Goal: Find specific page/section: Find specific page/section

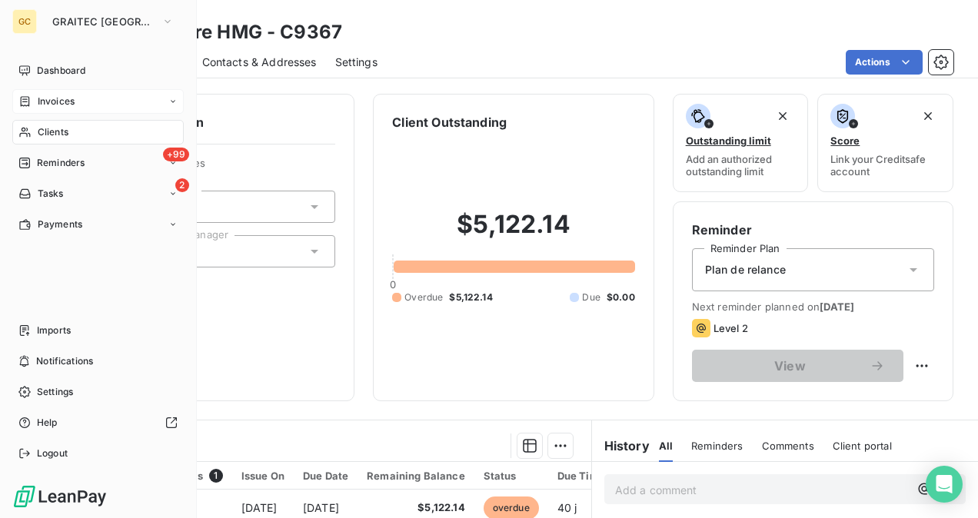
scroll to position [265, 0]
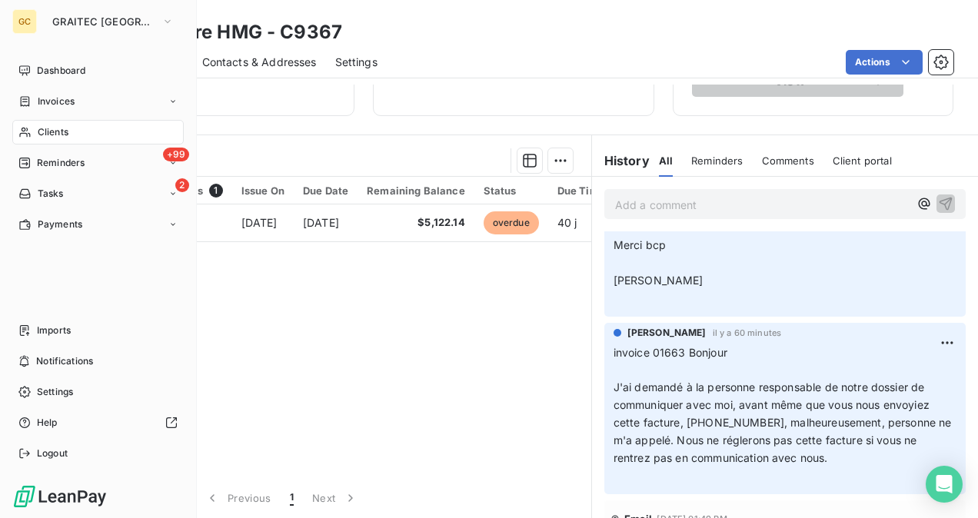
click at [48, 128] on span "Clients" at bounding box center [53, 132] width 31 height 14
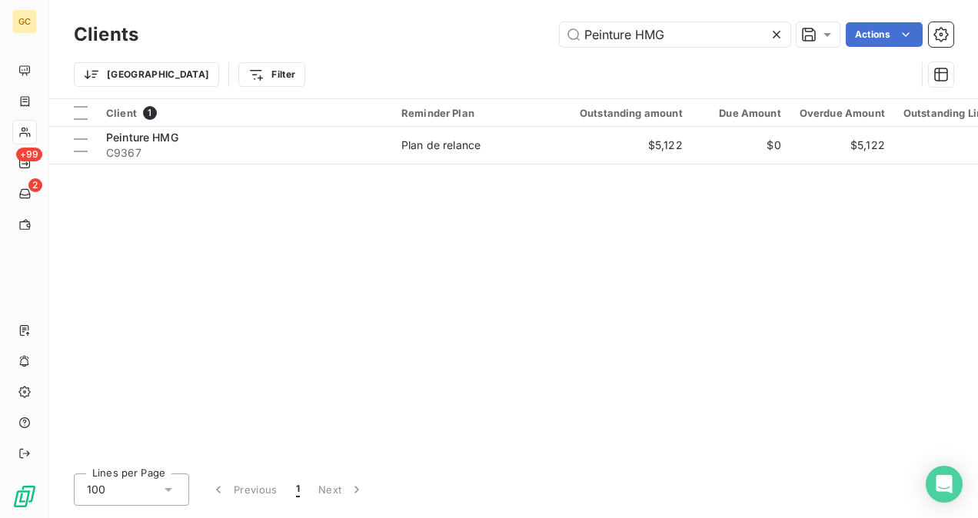
drag, startPoint x: 780, startPoint y: 31, endPoint x: 676, endPoint y: 50, distance: 105.6
click at [779, 31] on icon at bounding box center [776, 34] width 15 height 15
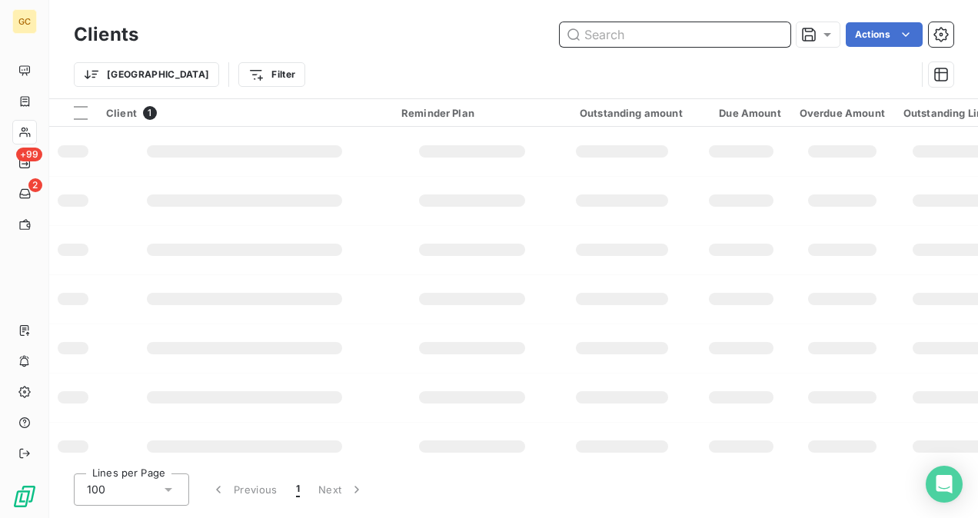
click at [657, 33] on input "text" at bounding box center [675, 34] width 231 height 25
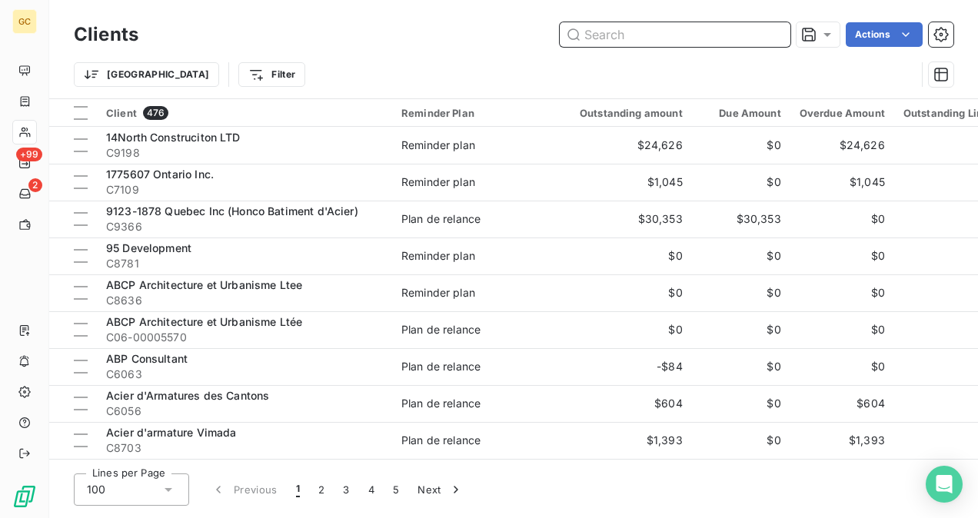
paste input "Groupe [PERSON_NAME]"
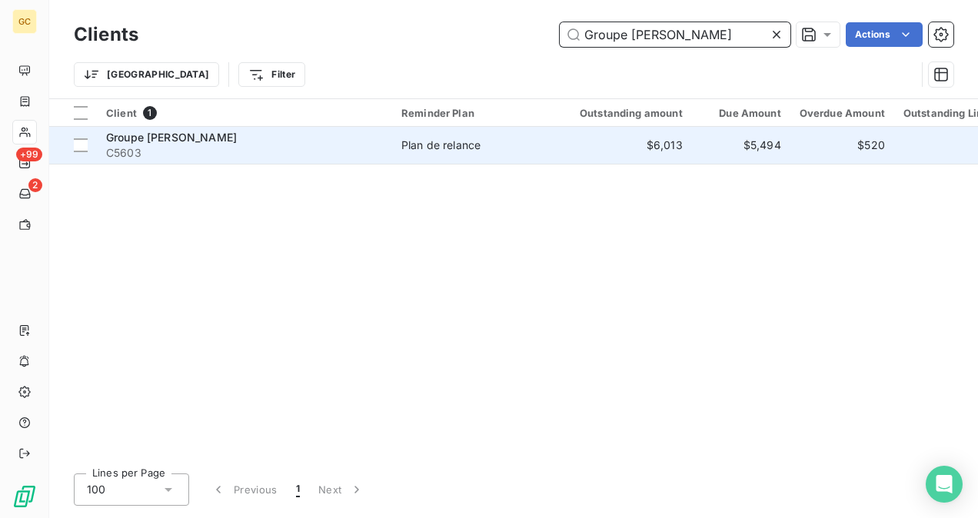
type input "Groupe [PERSON_NAME]"
click at [419, 148] on div "Plan de relance" at bounding box center [441, 145] width 79 height 15
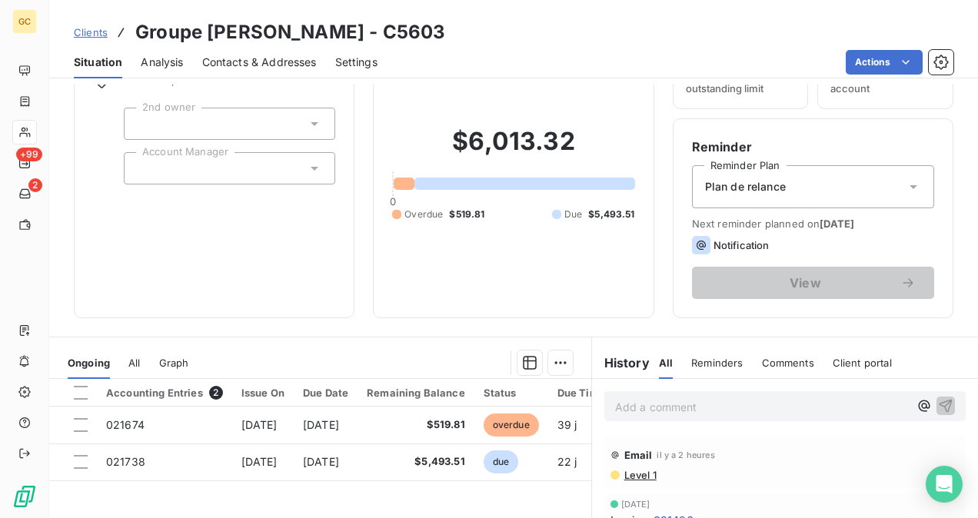
scroll to position [154, 0]
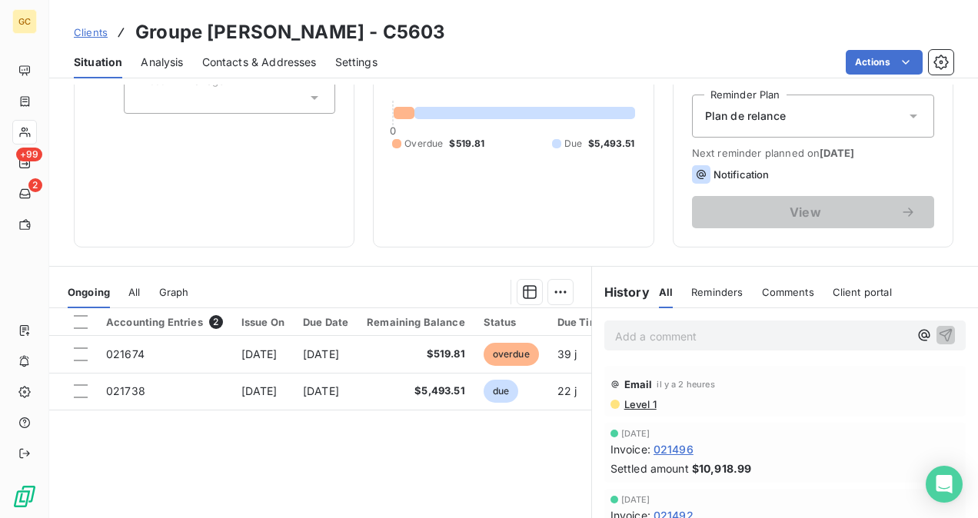
click at [642, 337] on p "Add a comment ﻿" at bounding box center [762, 336] width 294 height 19
drag, startPoint x: 785, startPoint y: 342, endPoint x: 773, endPoint y: 337, distance: 12.4
click at [782, 340] on p "Invoice 021674 Groupe [PERSON_NAME]" at bounding box center [762, 336] width 294 height 18
drag, startPoint x: 773, startPoint y: 337, endPoint x: 691, endPoint y: 332, distance: 82.4
click at [689, 332] on p "Invoice 021674 Groupe [PERSON_NAME]" at bounding box center [762, 336] width 294 height 18
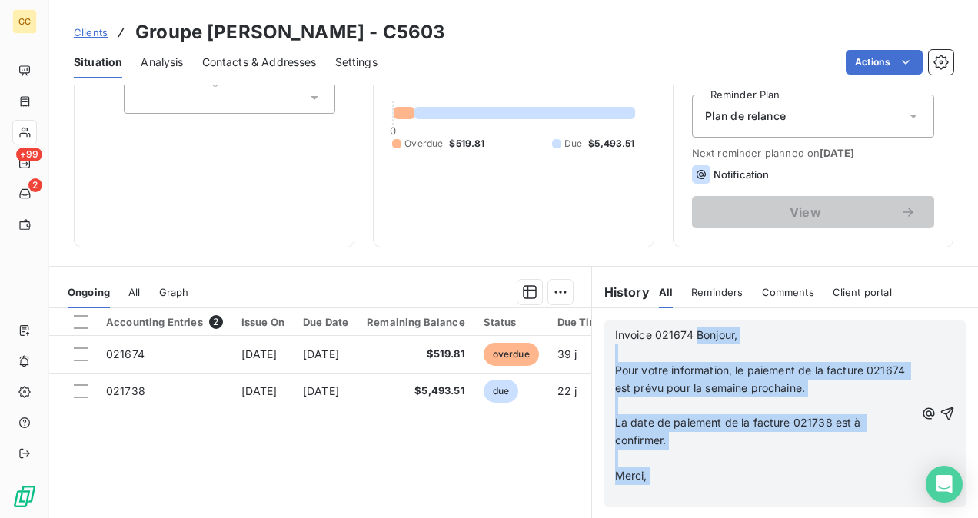
drag, startPoint x: 688, startPoint y: 335, endPoint x: 740, endPoint y: 511, distance: 182.8
click at [740, 511] on div "Invoice 021674 Bonjour, ﻿ Pour votre information, le paiement de la facture 021…" at bounding box center [785, 414] width 386 height 212
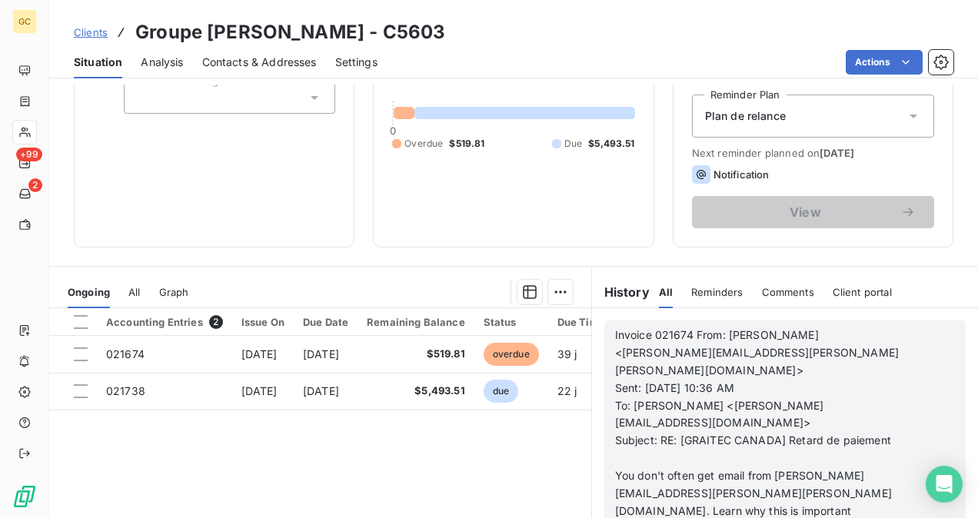
scroll to position [462, 0]
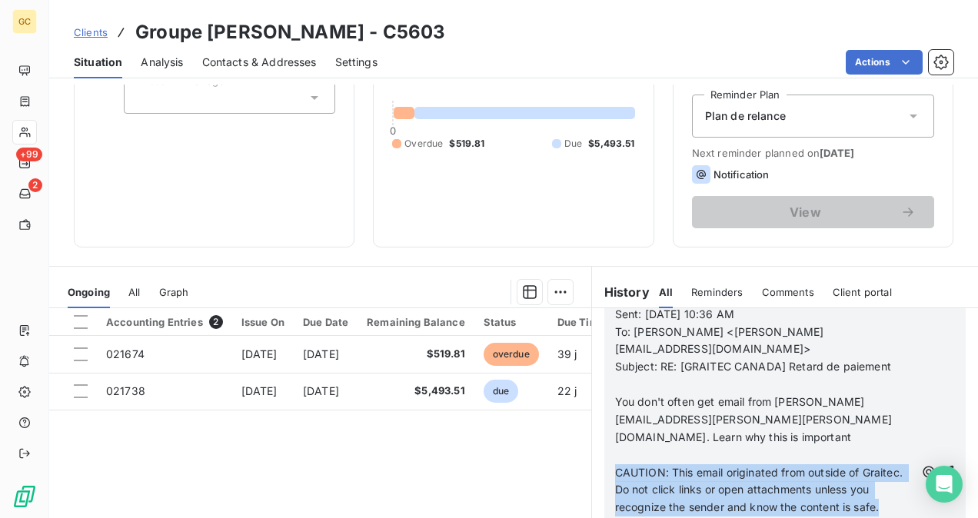
drag, startPoint x: 612, startPoint y: 438, endPoint x: 669, endPoint y: 484, distance: 73.9
click at [669, 485] on p "CAUTION: This email originated from outside of Graitec. Do not click links or o…" at bounding box center [765, 491] width 300 height 53
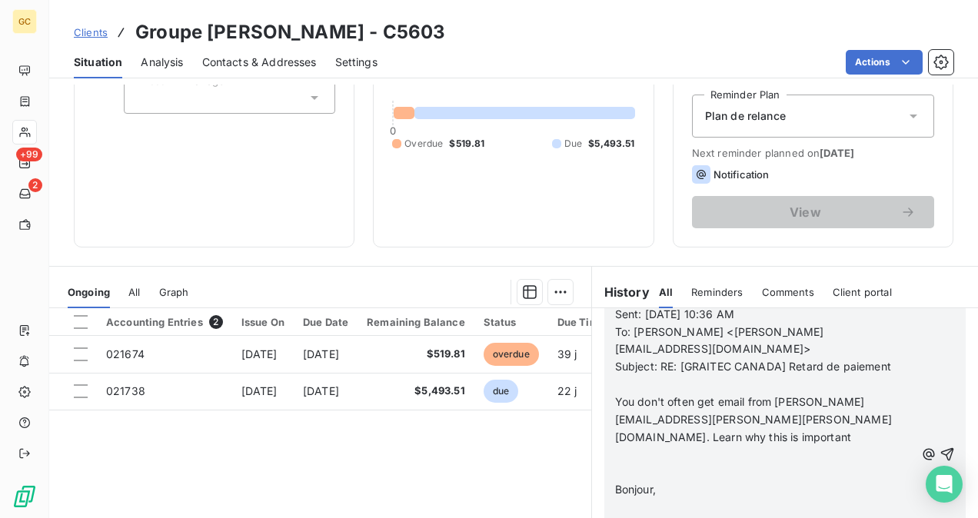
scroll to position [408, 0]
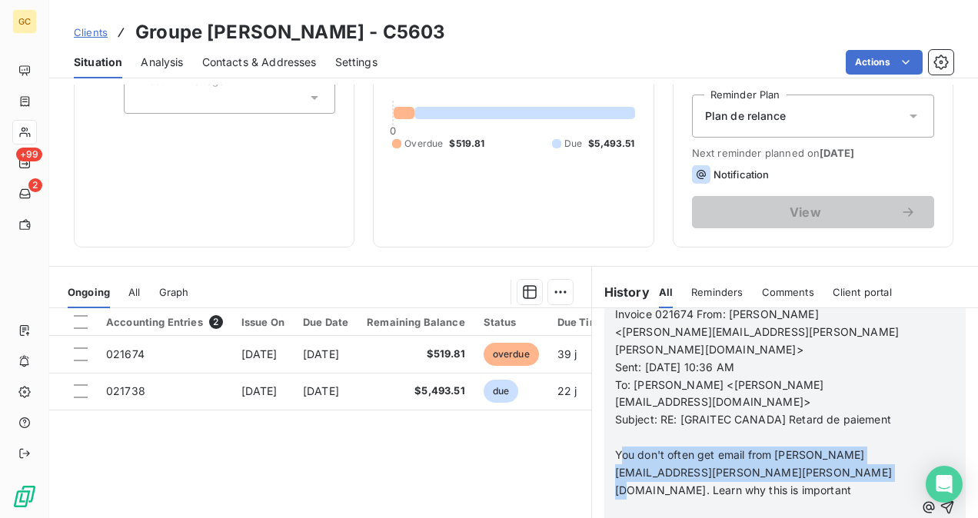
drag, startPoint x: 631, startPoint y: 418, endPoint x: 703, endPoint y: 461, distance: 83.8
click at [703, 461] on p "You don't often get email from [PERSON_NAME][EMAIL_ADDRESS][PERSON_NAME][PERSON…" at bounding box center [765, 473] width 300 height 53
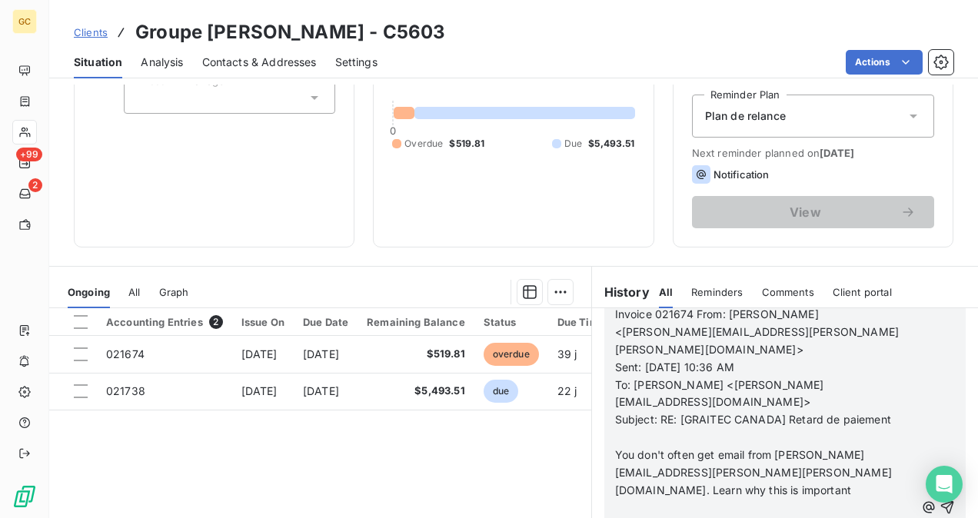
scroll to position [373, 0]
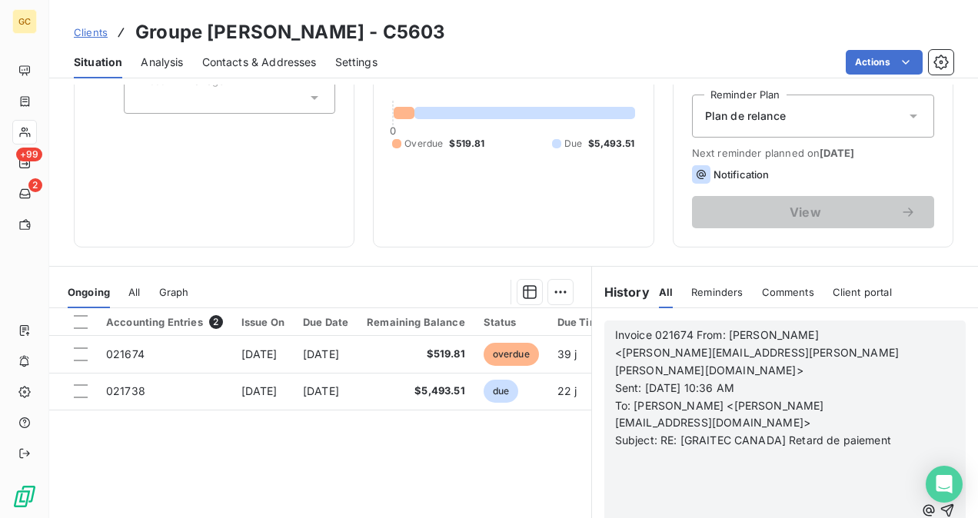
click at [615, 503] on p "﻿" at bounding box center [765, 512] width 300 height 18
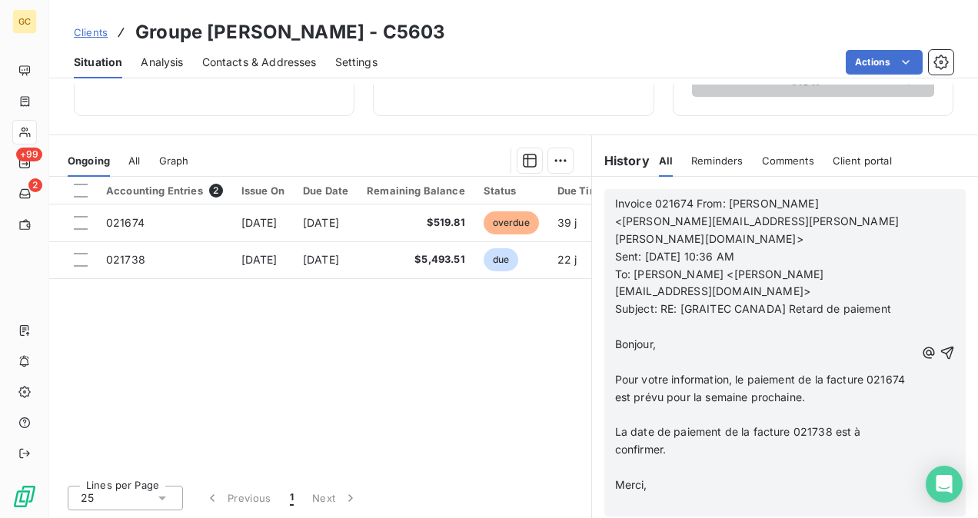
scroll to position [131, 0]
click at [940, 345] on icon "button" at bounding box center [947, 352] width 15 height 15
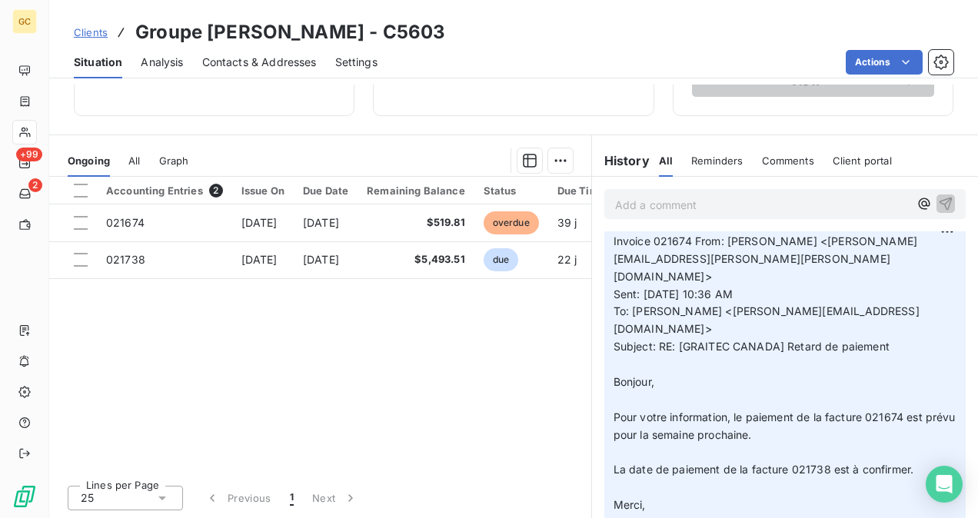
scroll to position [0, 0]
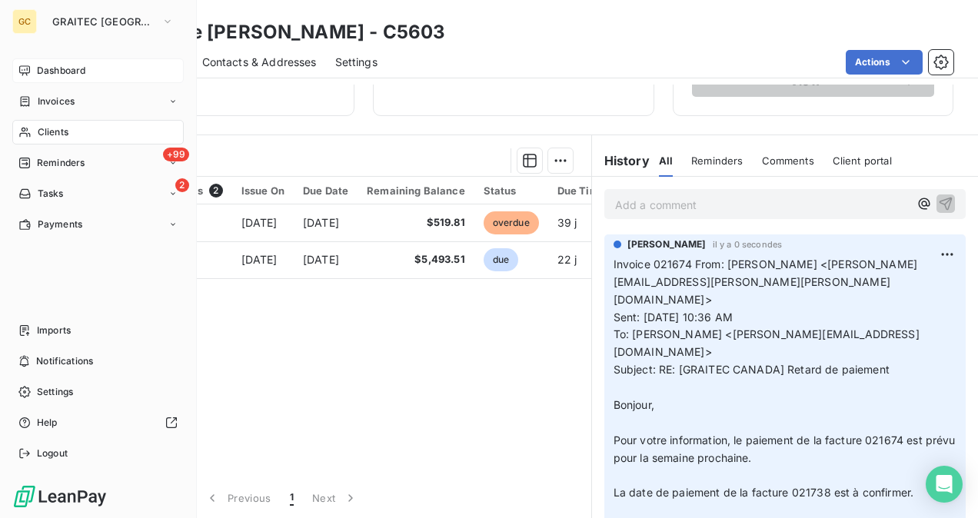
click at [32, 78] on div "Dashboard" at bounding box center [98, 70] width 172 height 25
